Goal: Information Seeking & Learning: Find specific fact

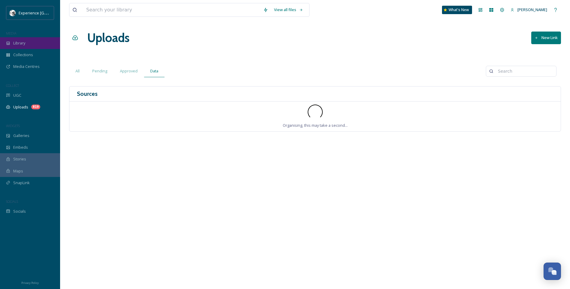
click at [23, 41] on span "Library" at bounding box center [19, 43] width 12 height 6
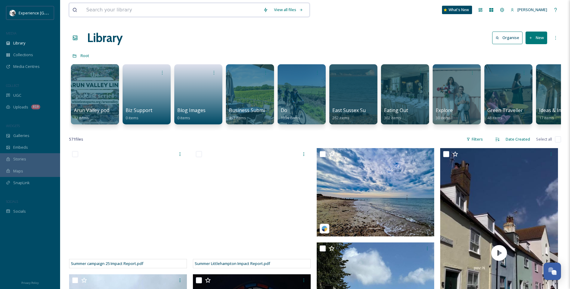
click at [149, 8] on input at bounding box center [171, 9] width 177 height 13
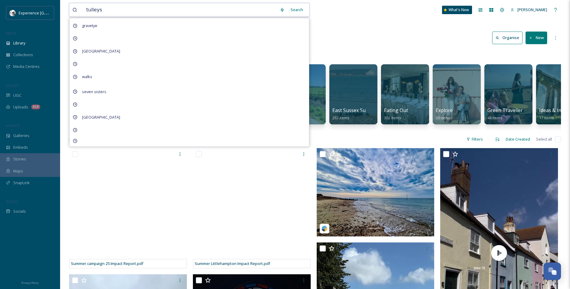
type input "tulleys"
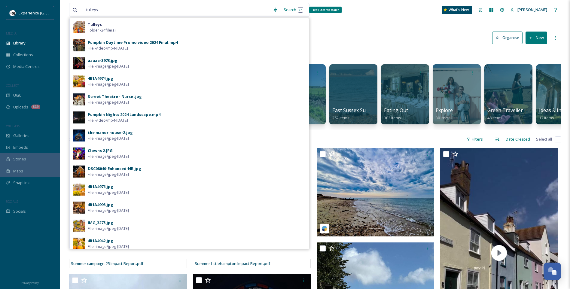
click at [287, 9] on div "Search Press Enter to search" at bounding box center [293, 10] width 26 height 12
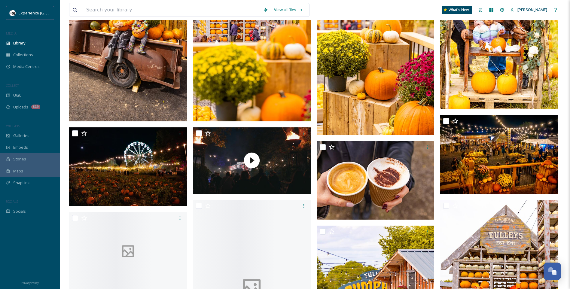
scroll to position [450, 0]
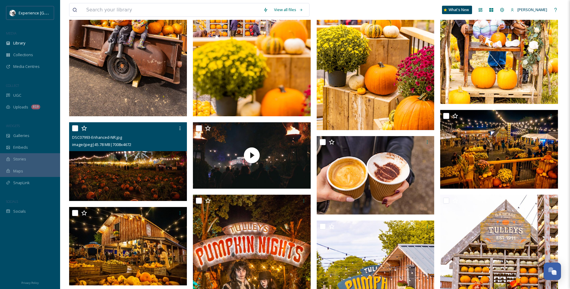
click at [152, 174] on img at bounding box center [128, 161] width 118 height 79
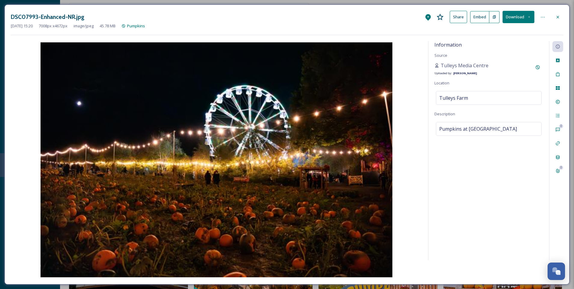
click at [559, 19] on icon at bounding box center [557, 17] width 5 height 5
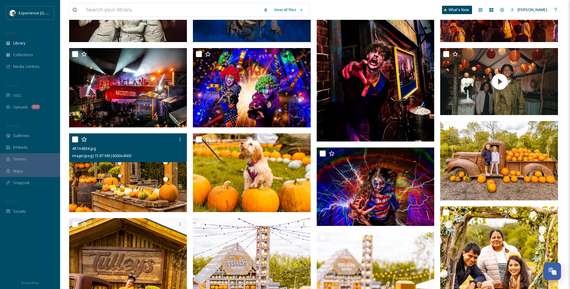
scroll to position [117, 0]
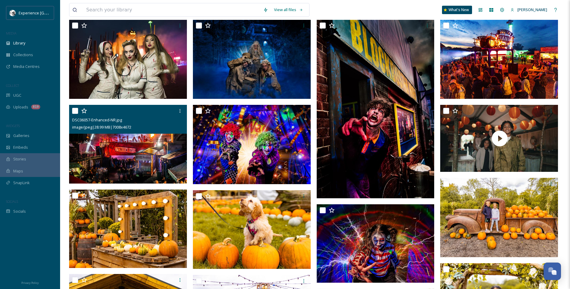
click at [153, 142] on img at bounding box center [128, 144] width 118 height 79
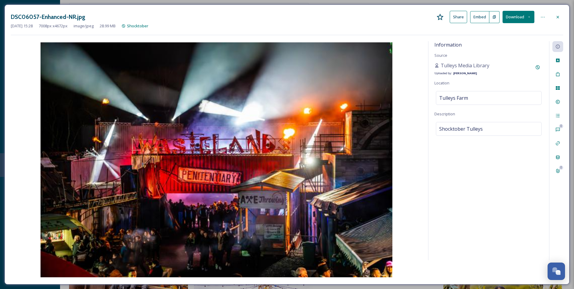
click at [559, 15] on icon at bounding box center [557, 17] width 5 height 5
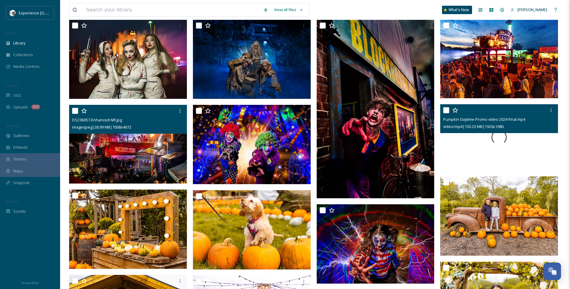
scroll to position [57, 0]
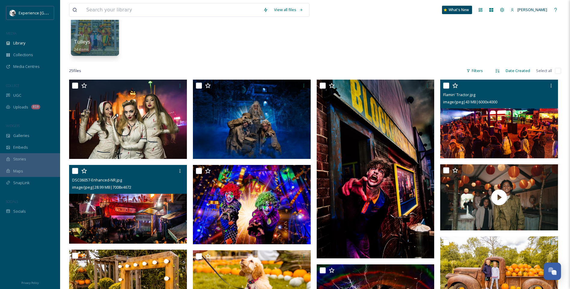
click at [529, 142] on img at bounding box center [499, 119] width 118 height 79
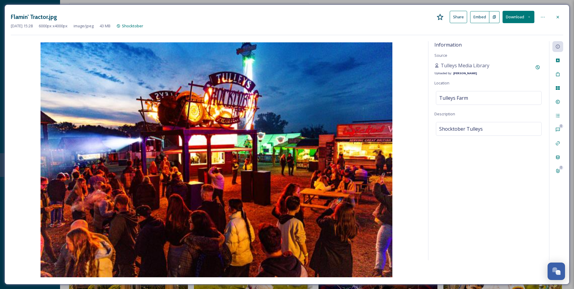
click at [559, 17] on icon at bounding box center [557, 17] width 5 height 5
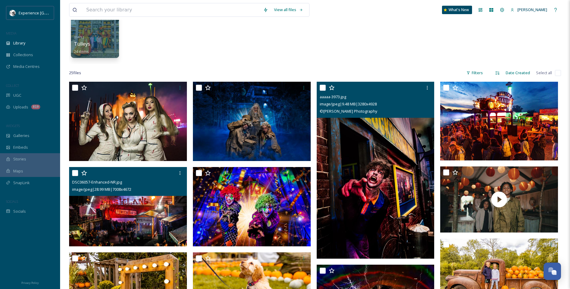
scroll to position [120, 0]
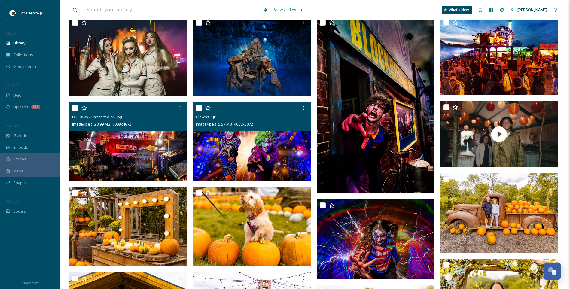
click at [236, 153] on img at bounding box center [252, 141] width 118 height 79
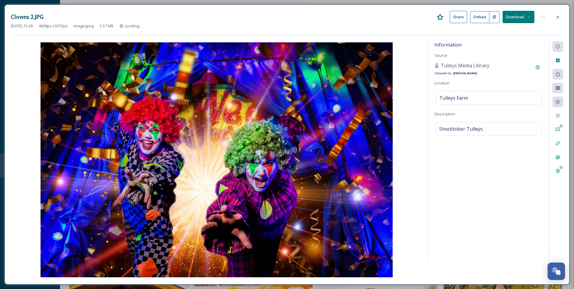
click at [560, 15] on icon at bounding box center [557, 17] width 5 height 5
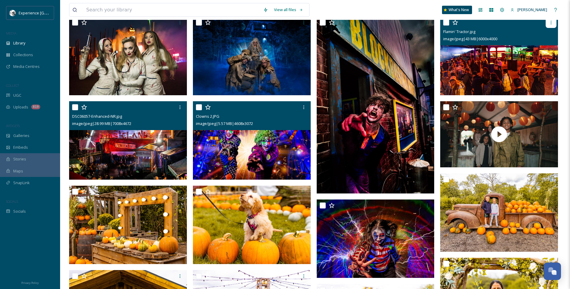
click at [550, 22] on icon at bounding box center [550, 22] width 5 height 5
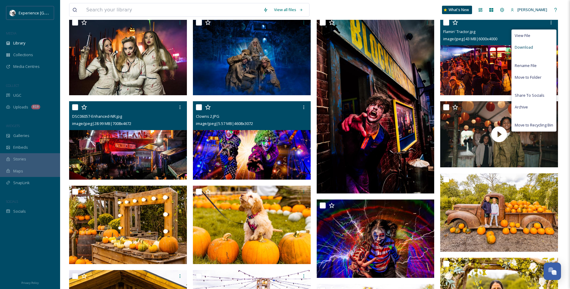
click at [535, 47] on div "Download" at bounding box center [533, 47] width 44 height 12
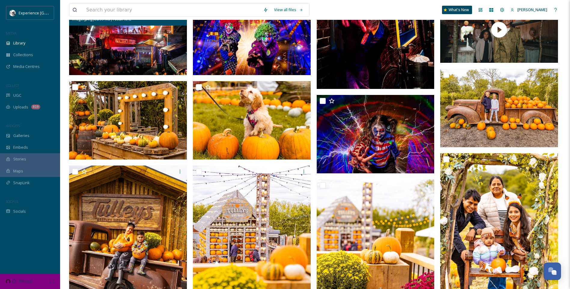
scroll to position [270, 0]
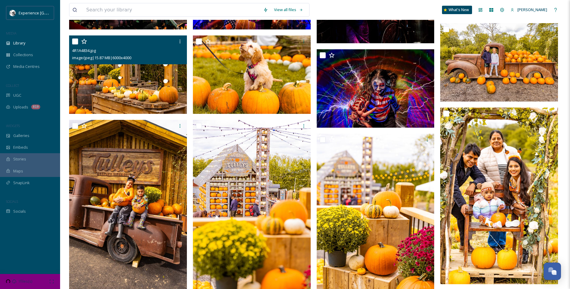
click at [152, 91] on img at bounding box center [128, 74] width 118 height 79
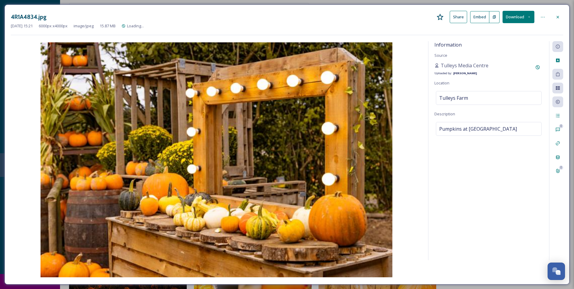
click at [561, 14] on div at bounding box center [557, 17] width 11 height 11
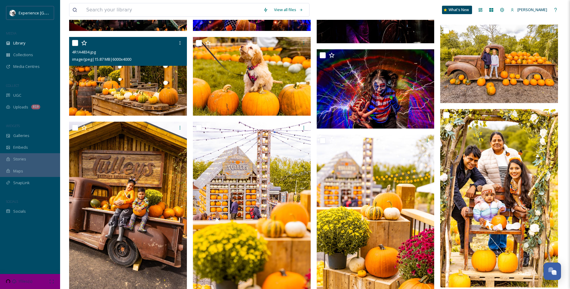
click at [188, 81] on div "DSC06057-Enhanced-NR.jpg image/jpeg | 28.99 MB | 7008 x 4672 4R1A4834.jpg image…" at bounding box center [129, 268] width 121 height 804
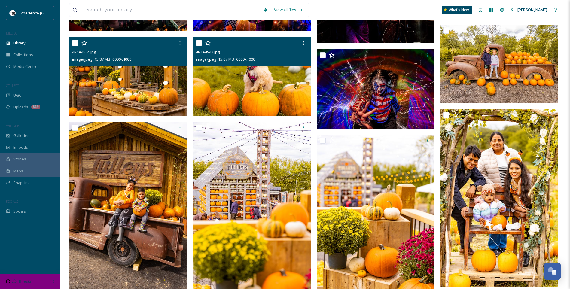
click at [250, 79] on img at bounding box center [252, 76] width 118 height 79
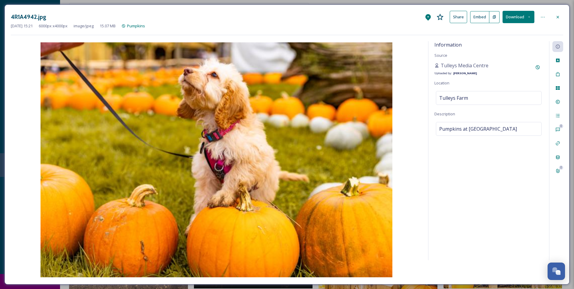
click at [559, 17] on icon at bounding box center [557, 17] width 5 height 5
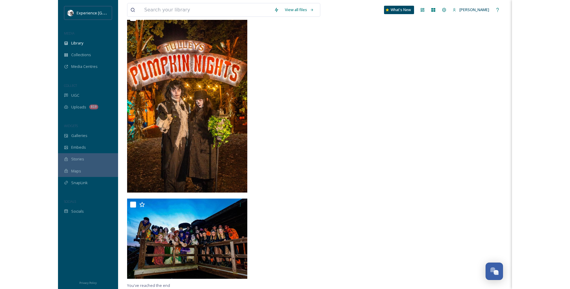
scroll to position [625, 0]
